Goal: Task Accomplishment & Management: Manage account settings

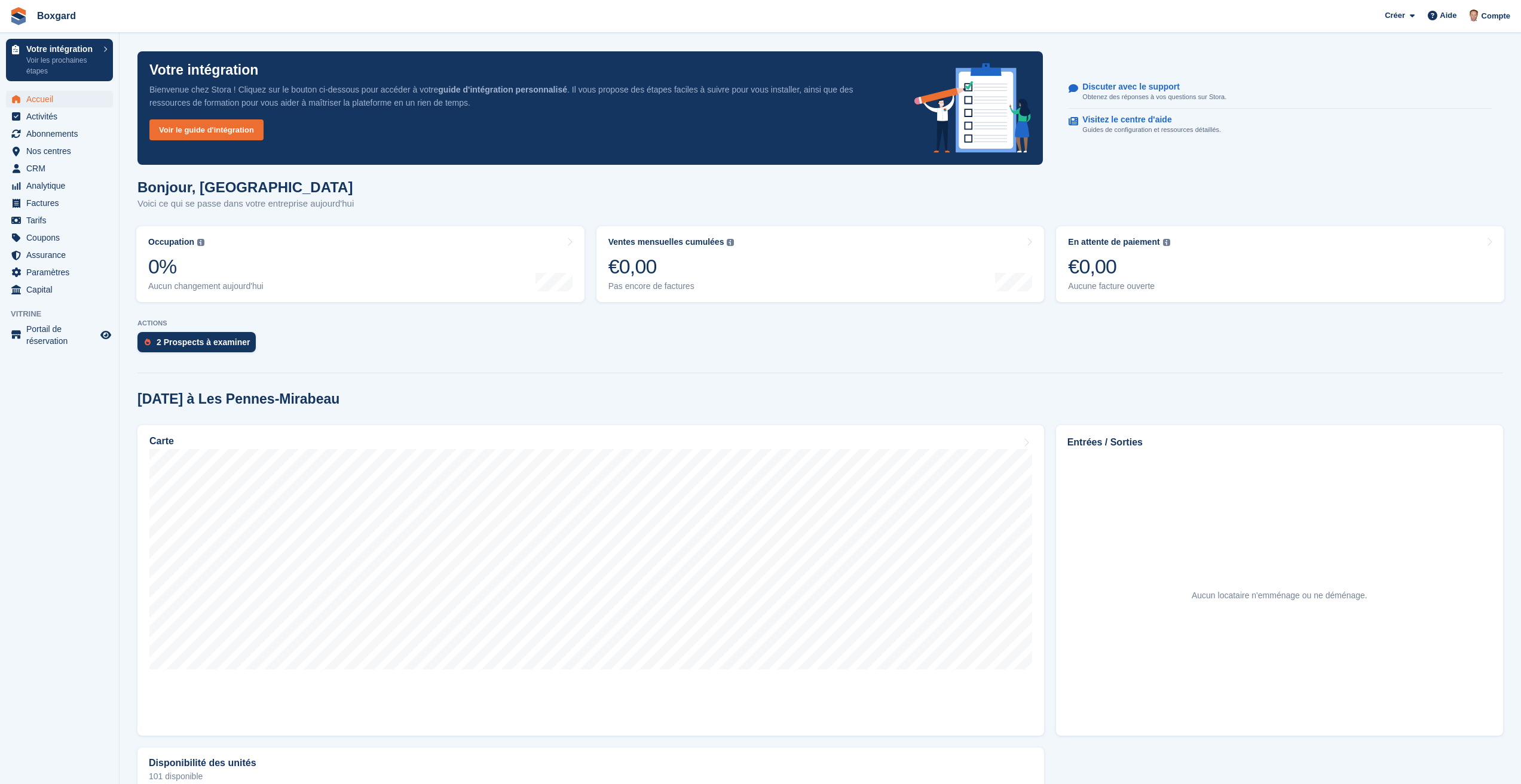
click at [501, 346] on div "2 Prospects à examiner" at bounding box center [820, 345] width 1365 height 27
click at [45, 337] on span "Portail de réservation" at bounding box center [63, 335] width 72 height 24
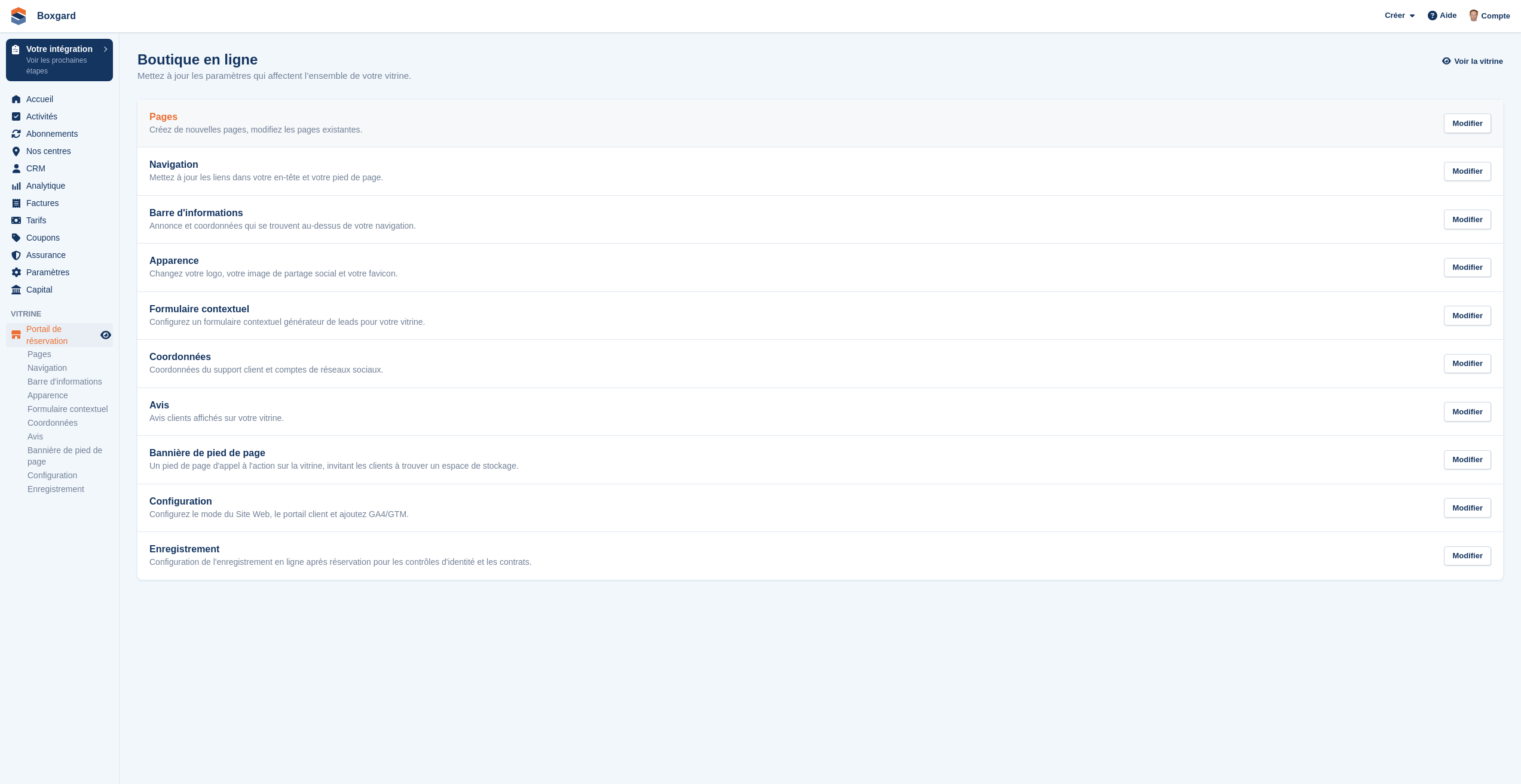
click at [221, 122] on div "Pages Créez de nouvelles pages, modifiez les pages existantes." at bounding box center [256, 124] width 213 height 24
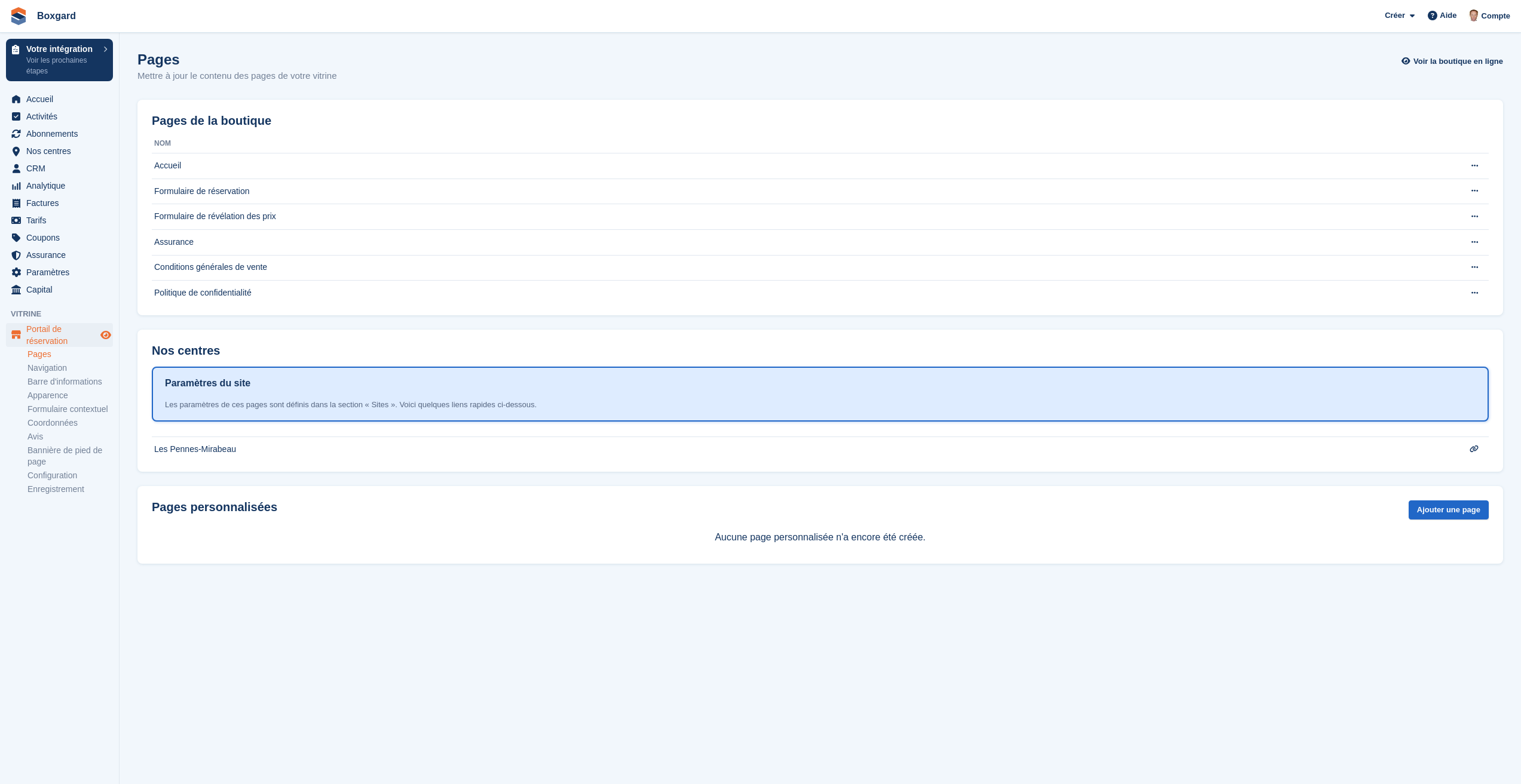
click at [106, 334] on icon "Boutique d'aperçu" at bounding box center [106, 335] width 11 height 9
click at [47, 396] on link "Apparence" at bounding box center [70, 396] width 85 height 11
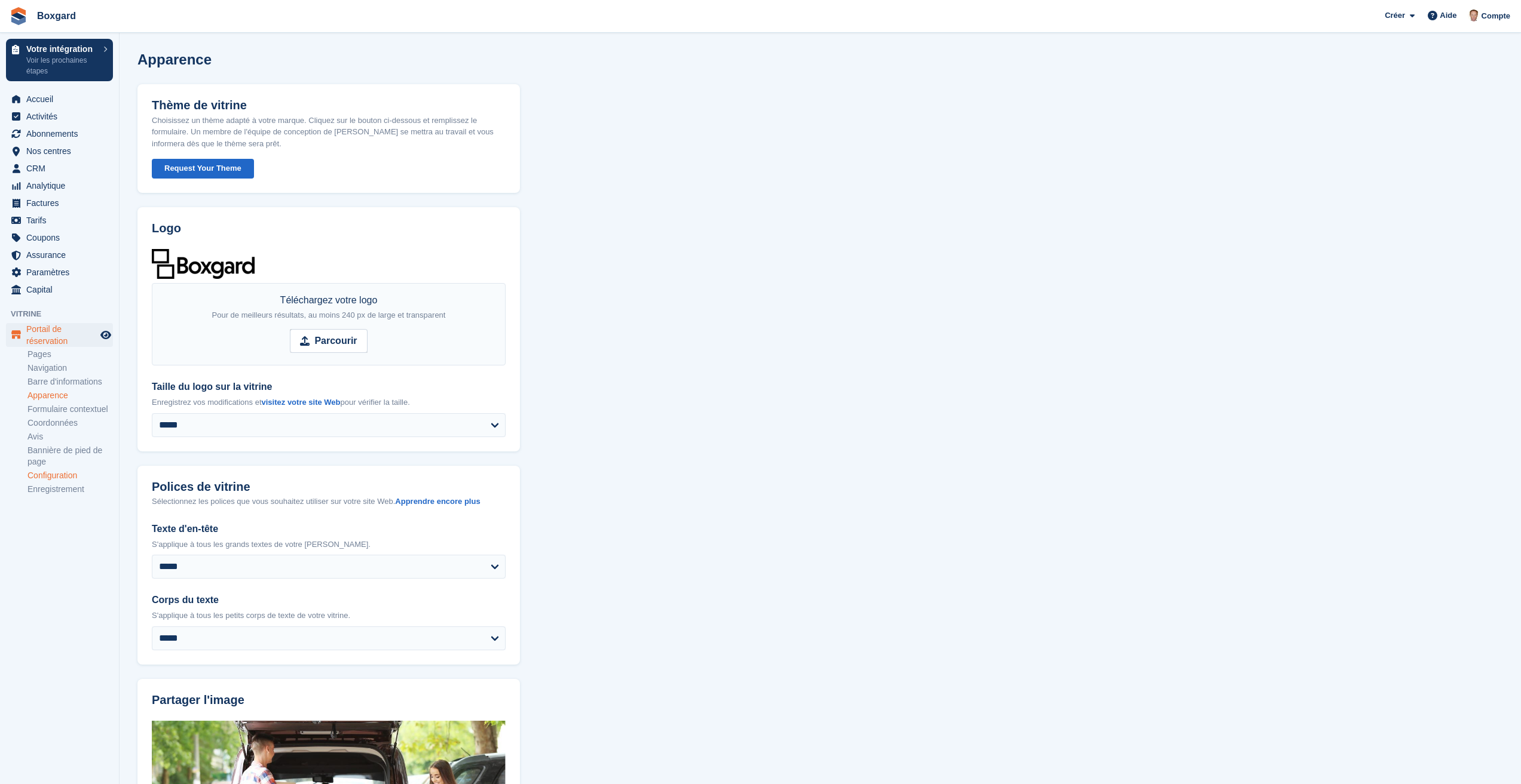
click at [43, 476] on link "Configuration" at bounding box center [70, 475] width 85 height 11
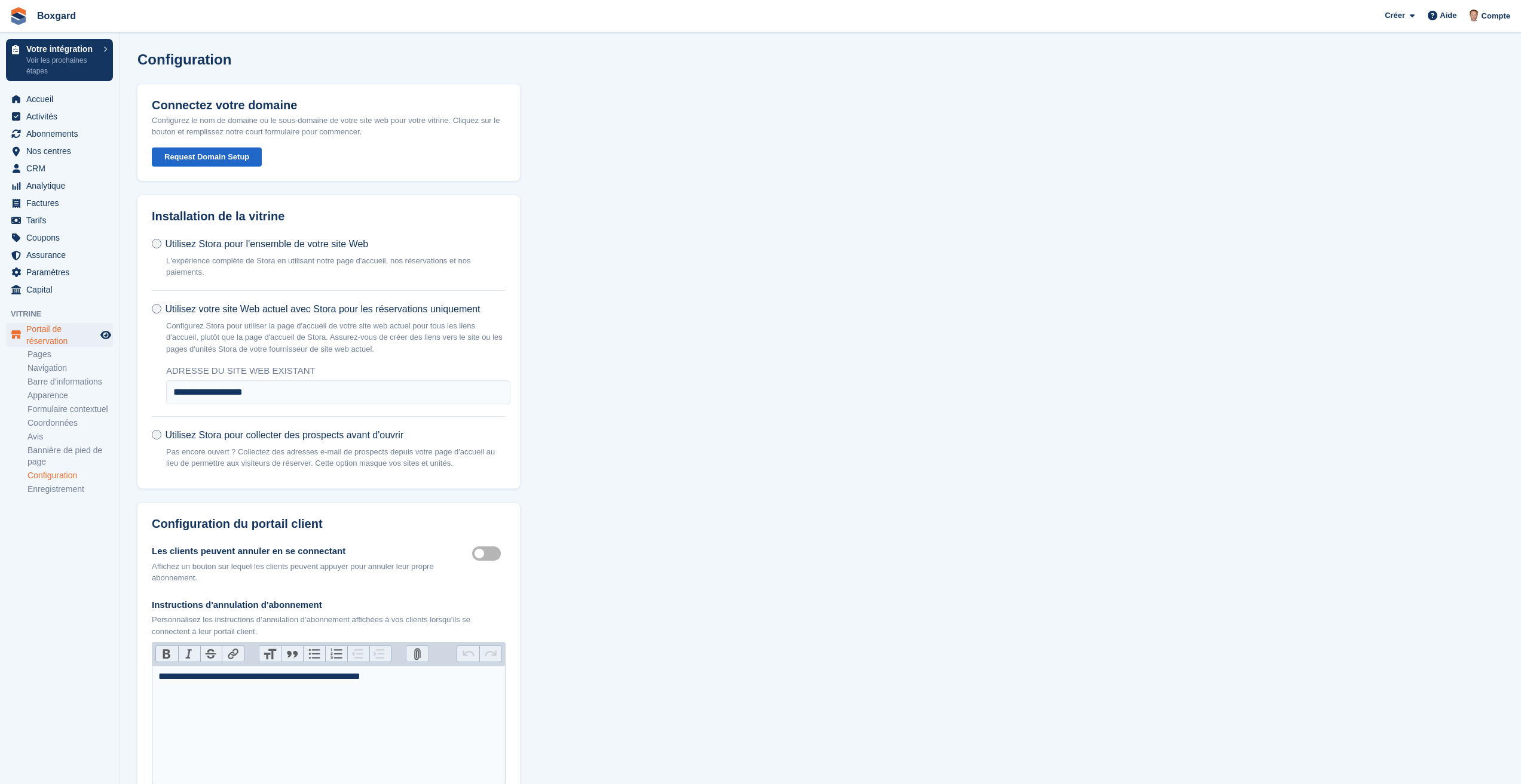
click at [222, 156] on button "Request Domain Setup" at bounding box center [206, 158] width 110 height 20
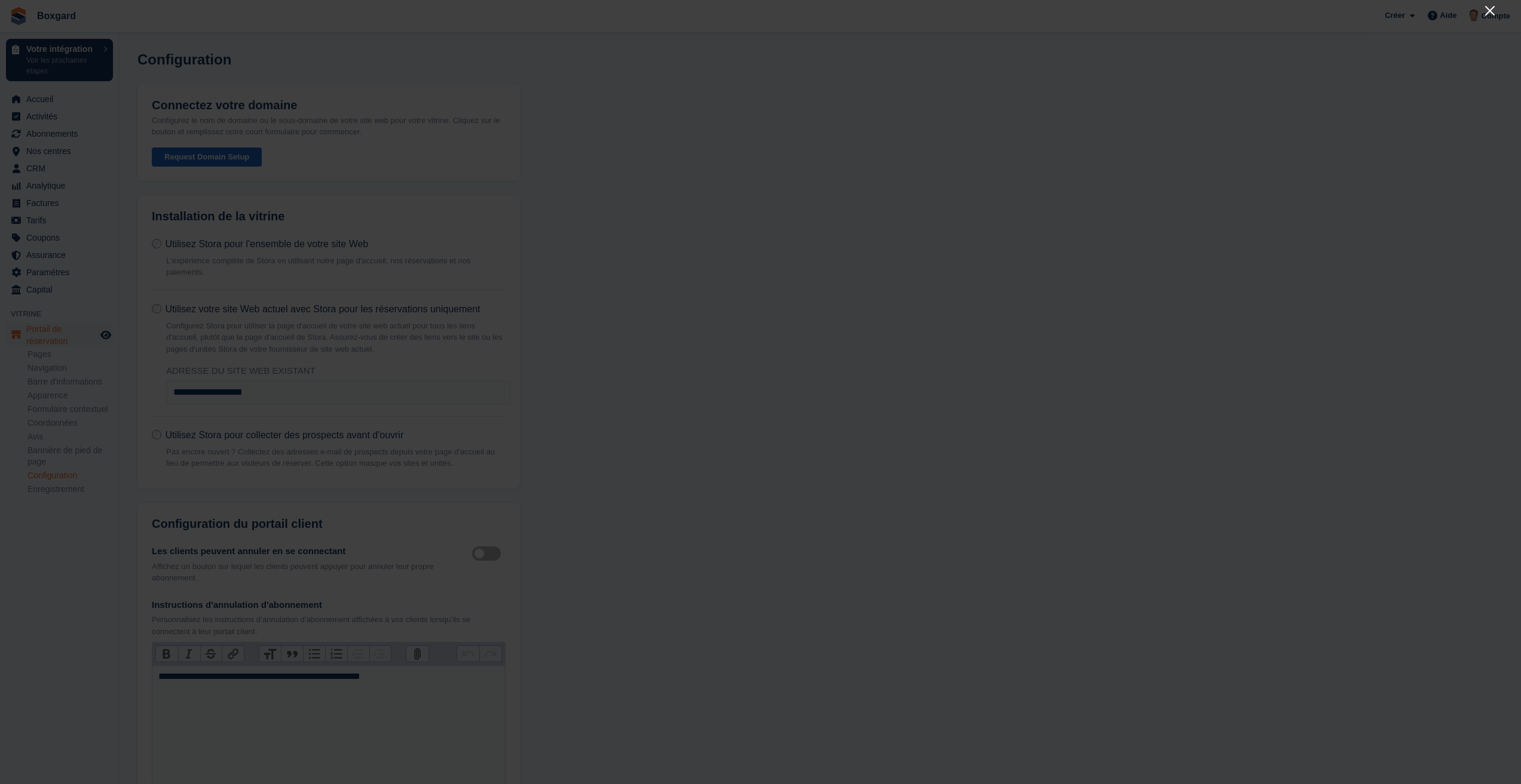
click at [1488, 8] on icon "Close" at bounding box center [1490, 11] width 15 height 15
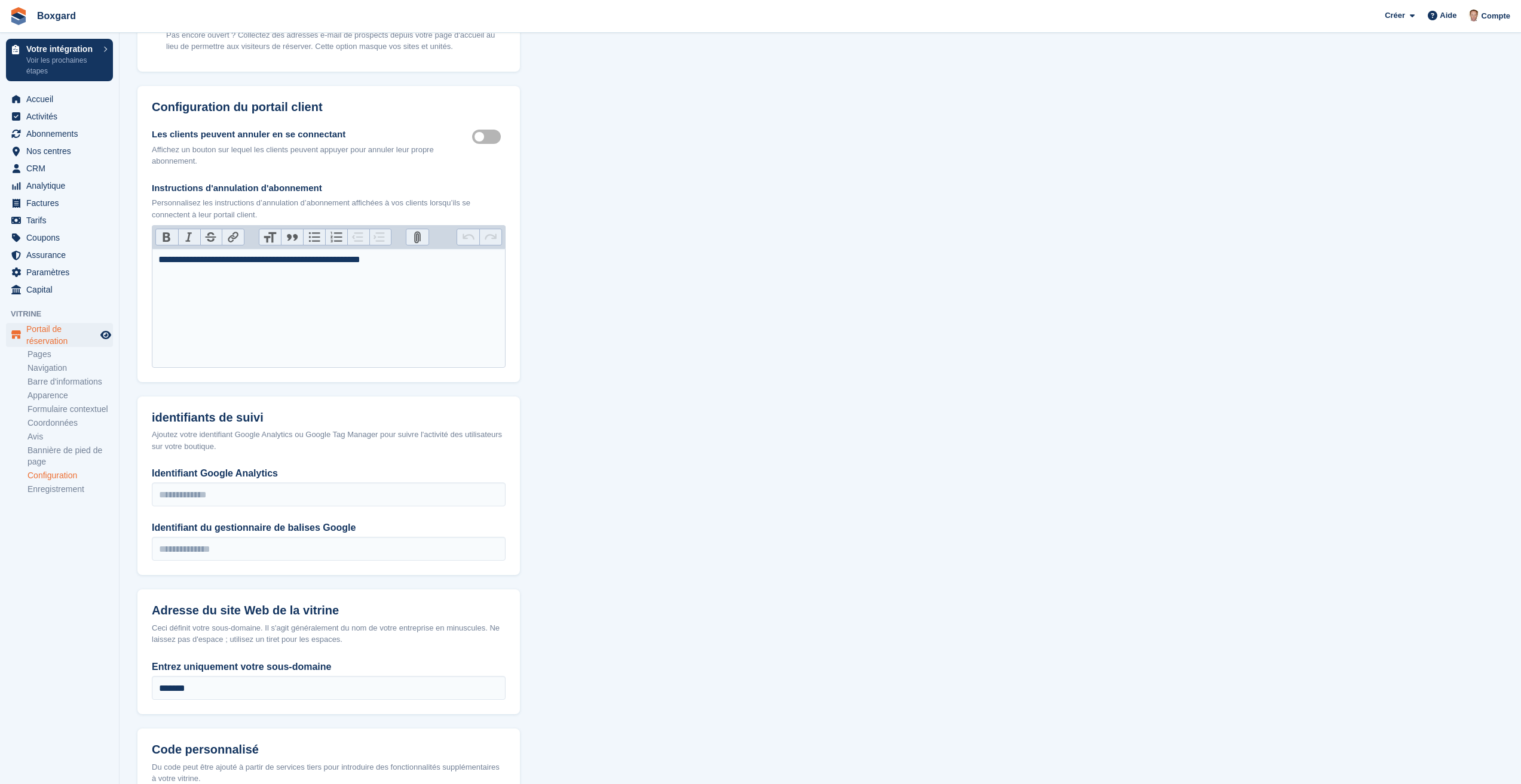
scroll to position [418, 0]
click at [379, 433] on div "Ajoutez votre identifiant Google Analytics ou Google Tag Manager pour suivre l'…" at bounding box center [329, 439] width 354 height 23
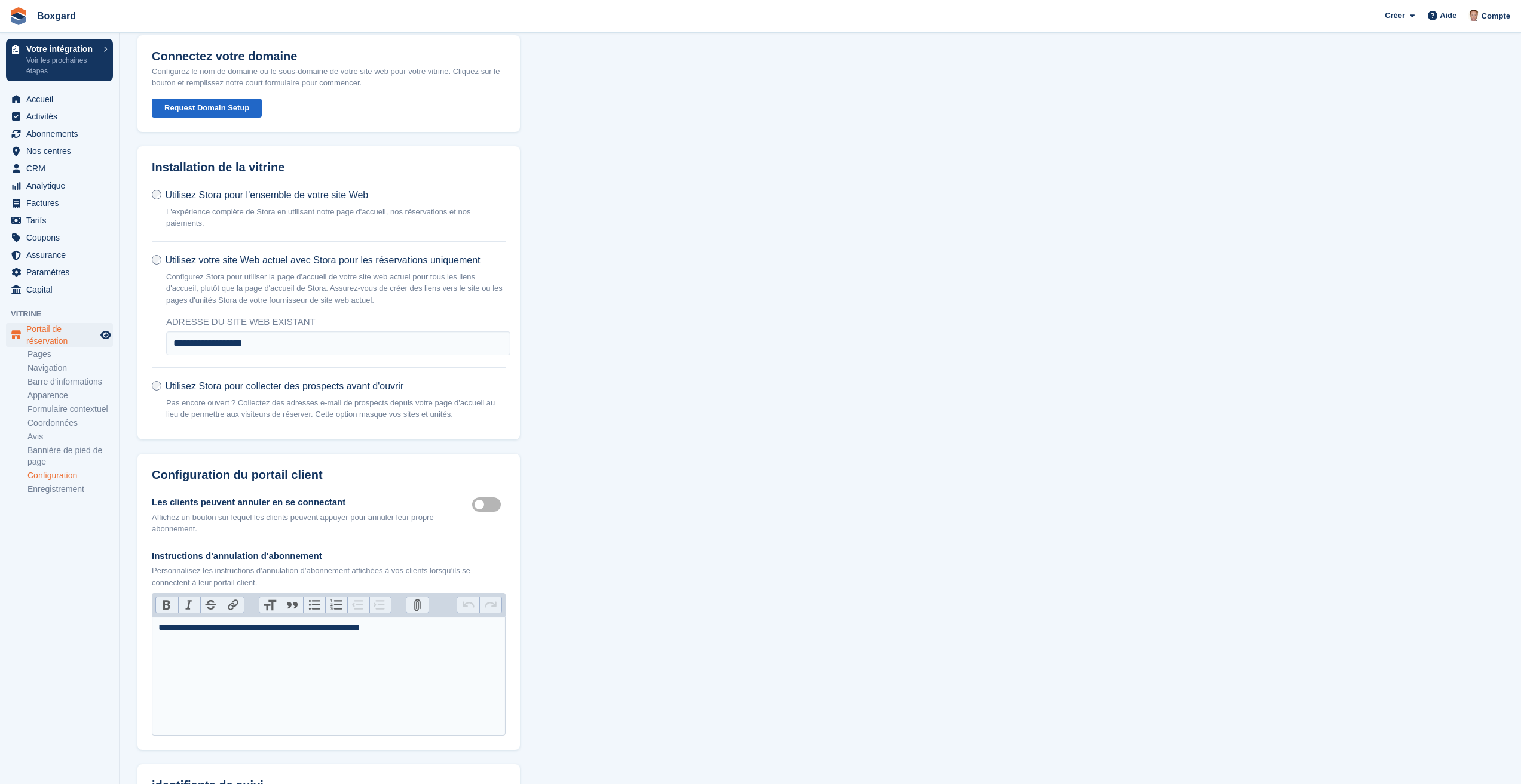
scroll to position [0, 0]
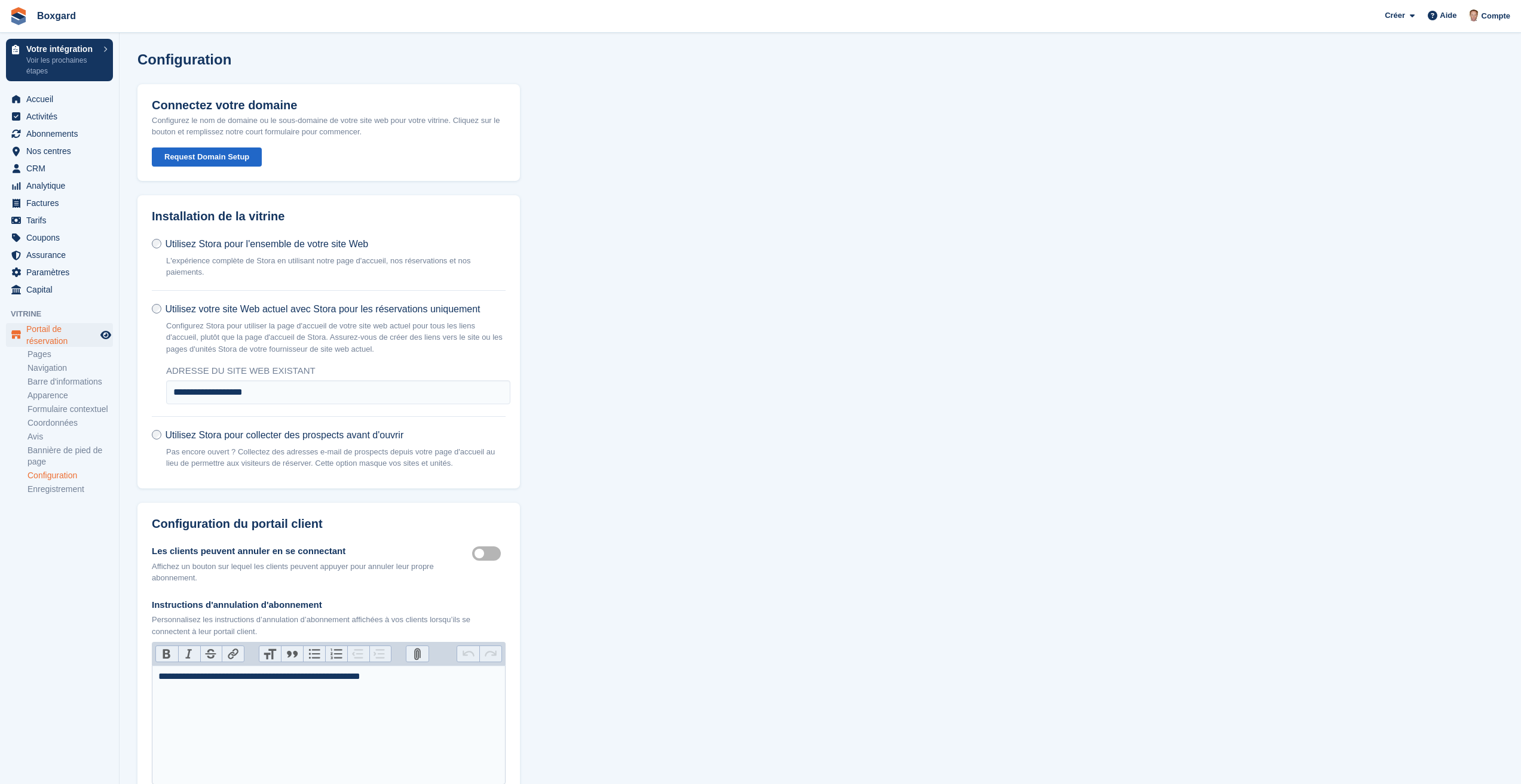
click at [46, 596] on aside "Votre intégration Voir les prochaines étapes Accueil Activités Abonnements Abon…" at bounding box center [59, 395] width 119 height 725
